Goal: Task Accomplishment & Management: Use online tool/utility

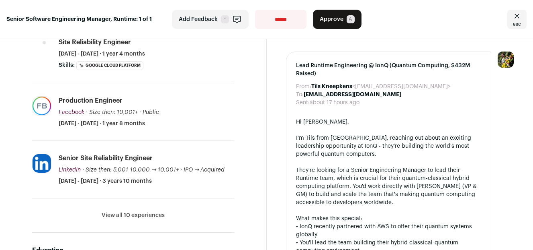
scroll to position [349, 0]
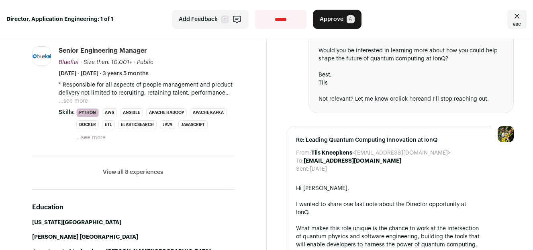
scroll to position [447, 0]
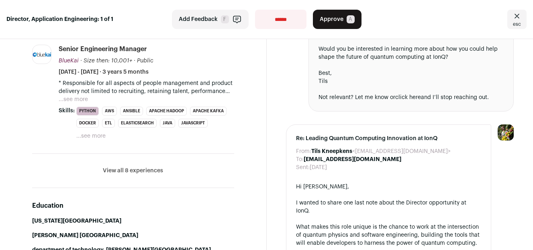
click at [74, 97] on button "...see more" at bounding box center [73, 99] width 29 height 8
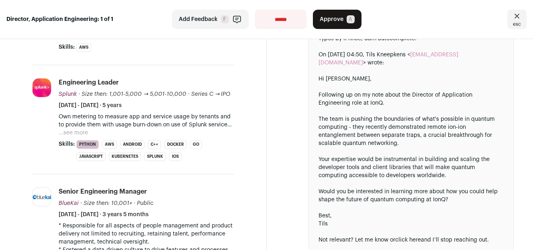
scroll to position [264, 0]
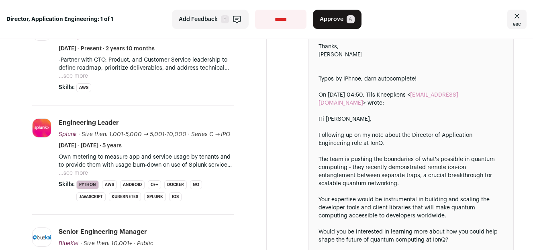
click at [76, 174] on button "...see more" at bounding box center [73, 173] width 29 height 8
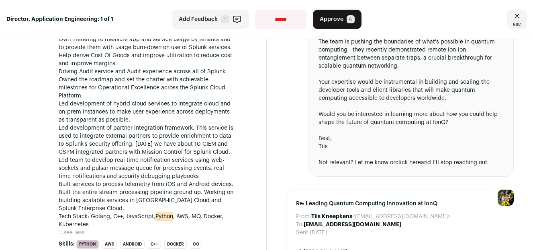
scroll to position [385, 0]
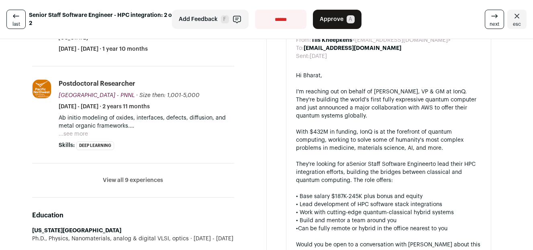
scroll to position [409, 0]
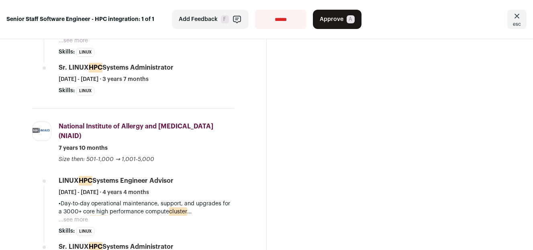
scroll to position [515, 0]
